Goal: Information Seeking & Learning: Learn about a topic

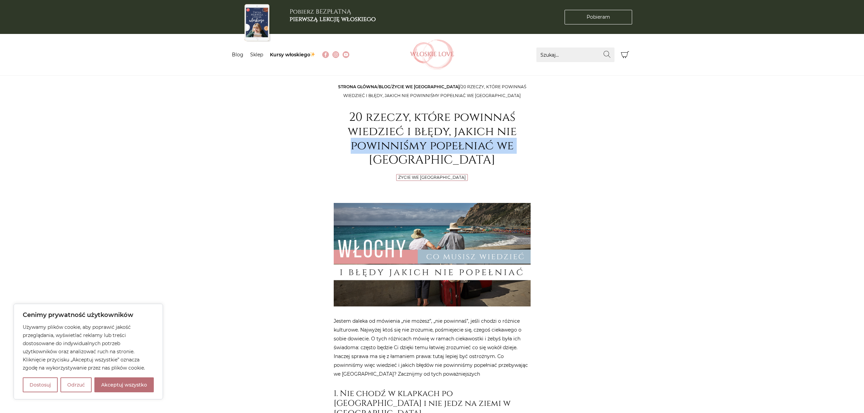
drag, startPoint x: 287, startPoint y: 147, endPoint x: 291, endPoint y: 161, distance: 14.4
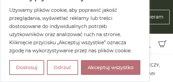
drag, startPoint x: 860, startPoint y: 0, endPoint x: 105, endPoint y: 8, distance: 755.5
click at [104, 8] on div "Cenimy prywatność użytkowników Używamy plików cookie, aby poprawić jakość przeg…" at bounding box center [74, 34] width 131 height 81
click at [105, 16] on p "Używamy plików cookie, aby poprawić jakość przeglądania, wyświetlać reklamy lub…" at bounding box center [74, 30] width 131 height 49
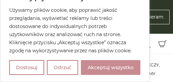
click at [86, 62] on button "Akceptuj wszystko" at bounding box center [110, 67] width 59 height 15
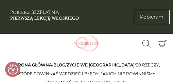
checkbox input "true"
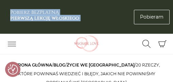
drag, startPoint x: 109, startPoint y: 4, endPoint x: 136, endPoint y: 5, distance: 27.2
click at [134, 5] on div "Pobierz BEZPŁATNĄ pierwszą lekcję włoskiego [GEOGRAPHIC_DATA]" at bounding box center [86, 17] width 173 height 34
click at [143, 3] on div "Pobierz BEZPŁATNĄ pierwszą lekcję włoskiego [GEOGRAPHIC_DATA]" at bounding box center [86, 17] width 173 height 34
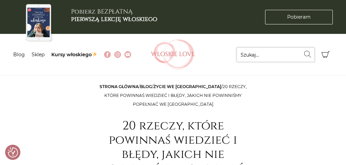
click at [261, 55] on input "Szukaj..." at bounding box center [275, 55] width 78 height 15
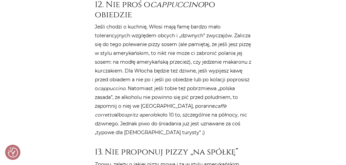
scroll to position [2458, 0]
